Goal: Task Accomplishment & Management: Use online tool/utility

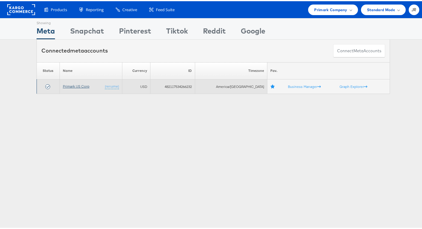
click at [76, 86] on link "Primark US Corp" at bounding box center [76, 85] width 27 height 5
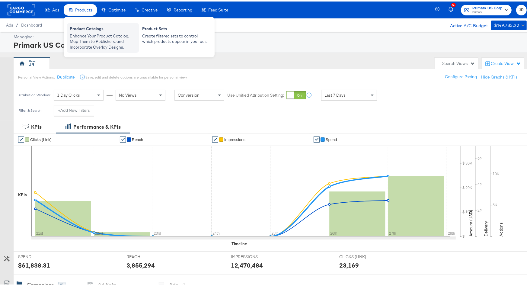
click at [92, 36] on div "Enhance Your Product Catalog, Map Them to Publishers, and Incorporate Overlay D…" at bounding box center [103, 40] width 66 height 17
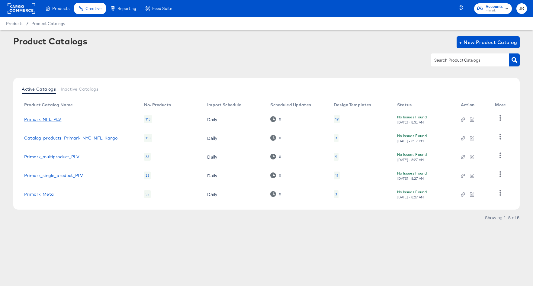
click at [50, 120] on link "Primark_NFL_PLV" at bounding box center [42, 119] width 37 height 5
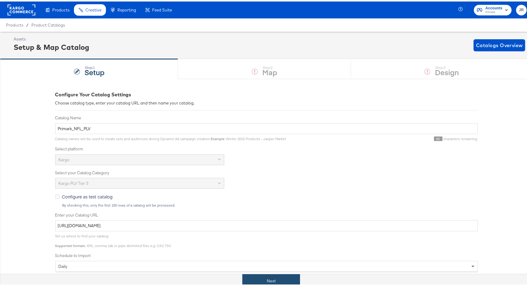
click at [277, 275] on button "Next" at bounding box center [272, 280] width 58 height 14
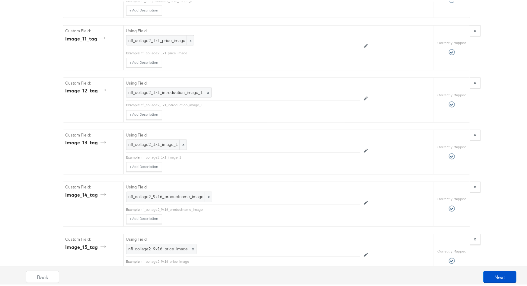
scroll to position [1174, 0]
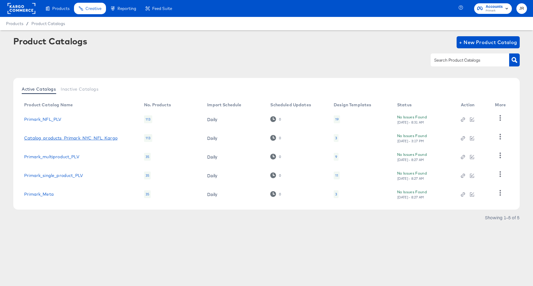
click at [72, 140] on link "Catalog_products_Primark_NYC_NFL_Kargo" at bounding box center [70, 138] width 93 height 5
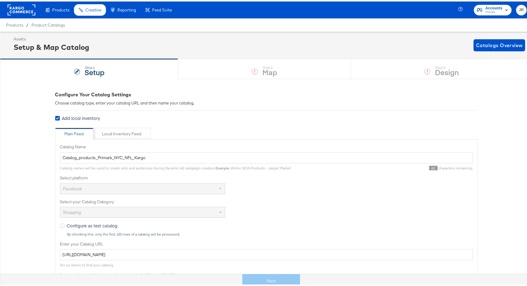
click at [213, 67] on div "Step: 1 Setup Step: 2 Map Step: 3 Design" at bounding box center [266, 67] width 533 height 20
click at [273, 276] on div "Next" at bounding box center [271, 280] width 542 height 14
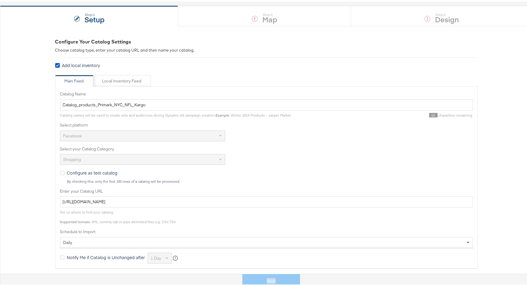
scroll to position [190, 0]
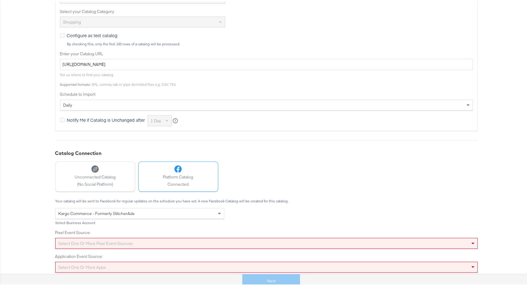
click at [199, 239] on div "Select one or more pixel event sources" at bounding box center [267, 242] width 422 height 10
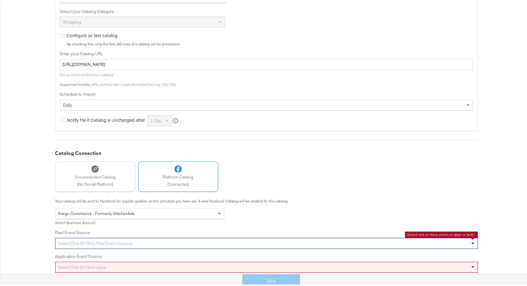
click at [210, 224] on div "Pixel Event Source: Select one or more pixel event sources Select one or more p…" at bounding box center [266, 246] width 423 height 47
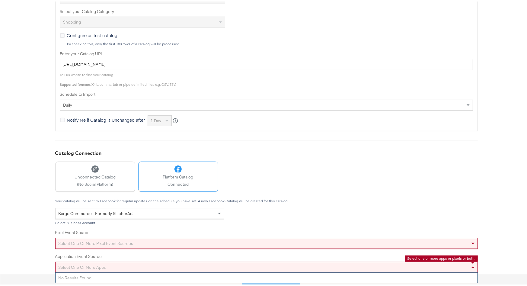
click at [175, 265] on div "Select one or more apps" at bounding box center [267, 266] width 422 height 10
click at [178, 243] on div "Select one or more pixel event sources" at bounding box center [267, 242] width 422 height 10
